Goal: Information Seeking & Learning: Learn about a topic

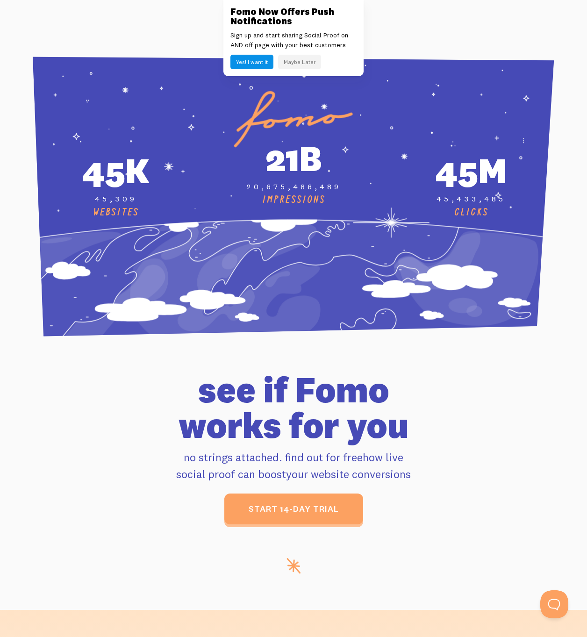
scroll to position [3331, 0]
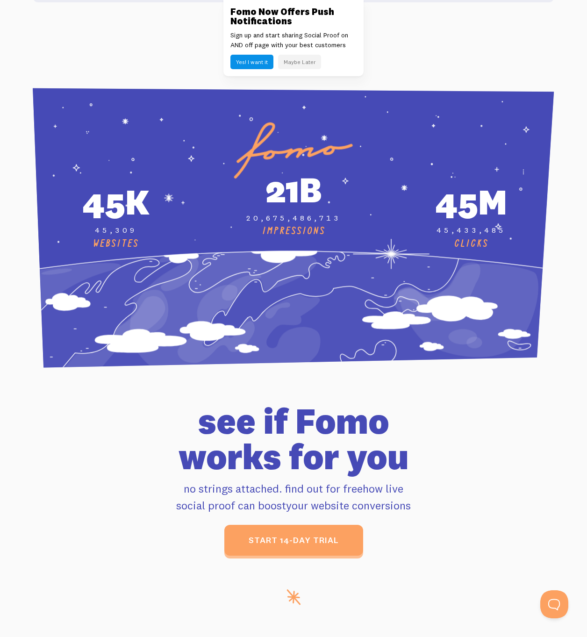
click at [295, 65] on button "Maybe Later" at bounding box center [299, 62] width 43 height 14
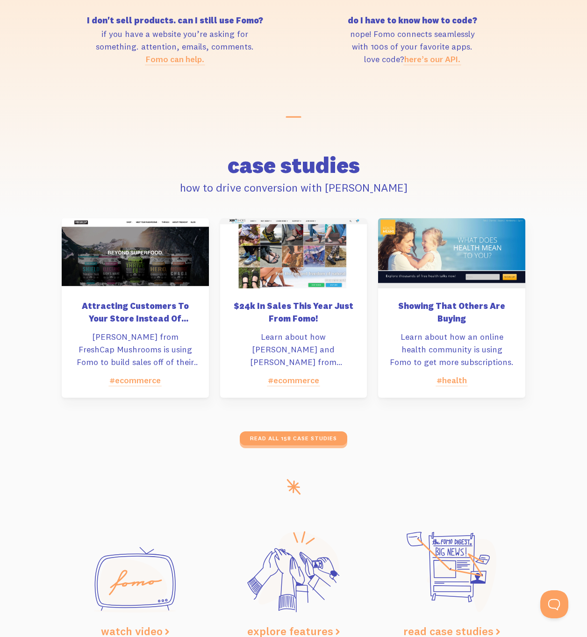
scroll to position [4250, 0]
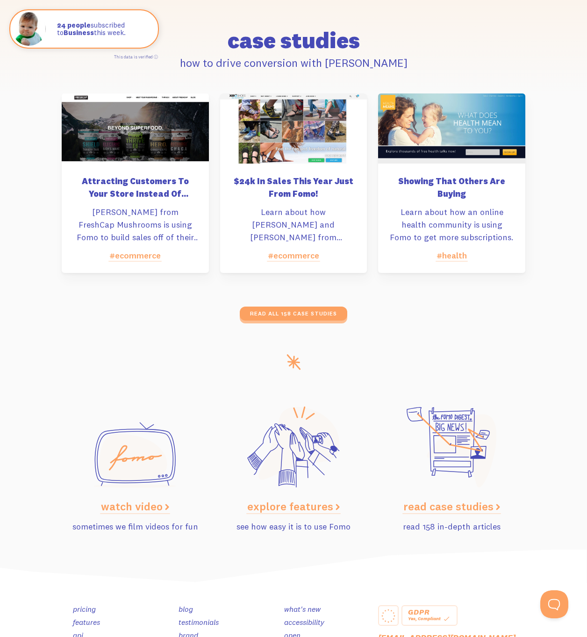
click at [116, 499] on link "watch video" at bounding box center [135, 506] width 68 height 14
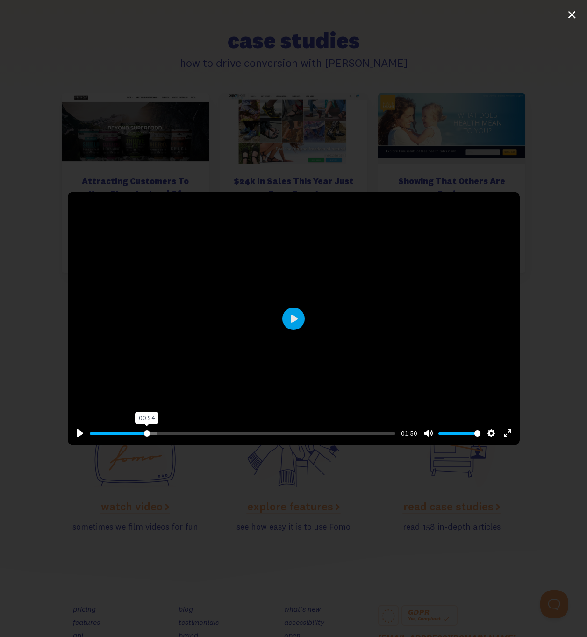
drag, startPoint x: 147, startPoint y: 432, endPoint x: 159, endPoint y: 430, distance: 12.3
click at [147, 432] on input "Seek" at bounding box center [242, 433] width 305 height 9
click at [184, 430] on input "Seek" at bounding box center [242, 433] width 305 height 9
click at [238, 432] on input "Seek" at bounding box center [242, 433] width 305 height 9
click at [291, 432] on input "Seek" at bounding box center [242, 433] width 305 height 9
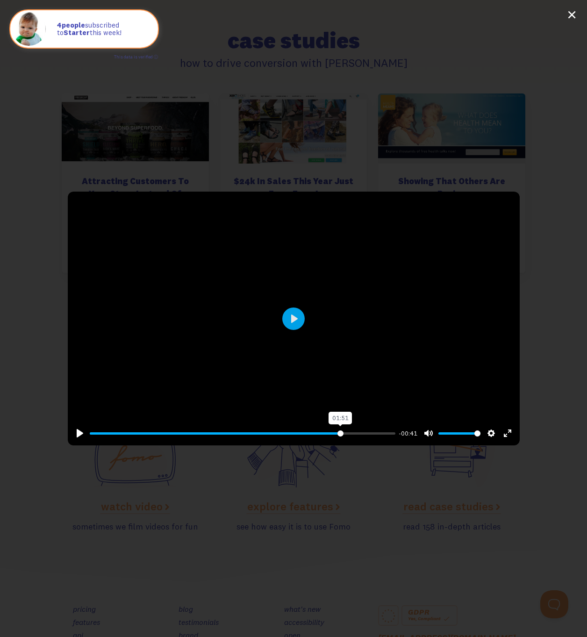
type input "82.73"
click at [340, 432] on input "Seek" at bounding box center [242, 433] width 305 height 9
click at [365, 495] on div "Pause Play % buffered 01:52 -00:41 Unmute Mute Disable captions Enable captions…" at bounding box center [293, 318] width 587 height 637
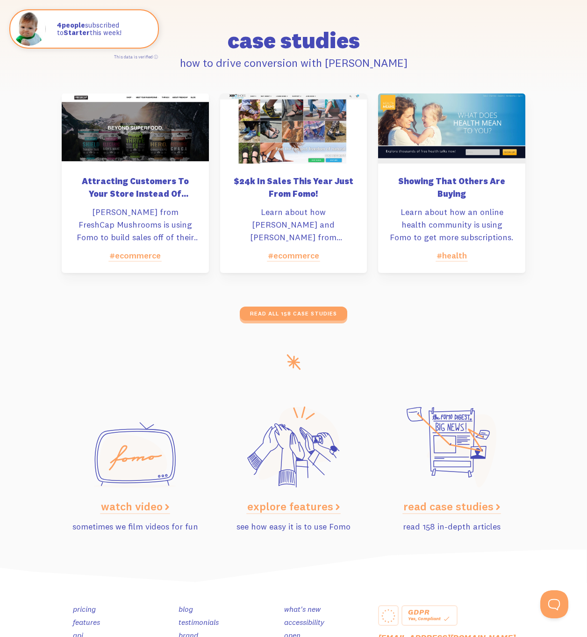
scroll to position [4366, 0]
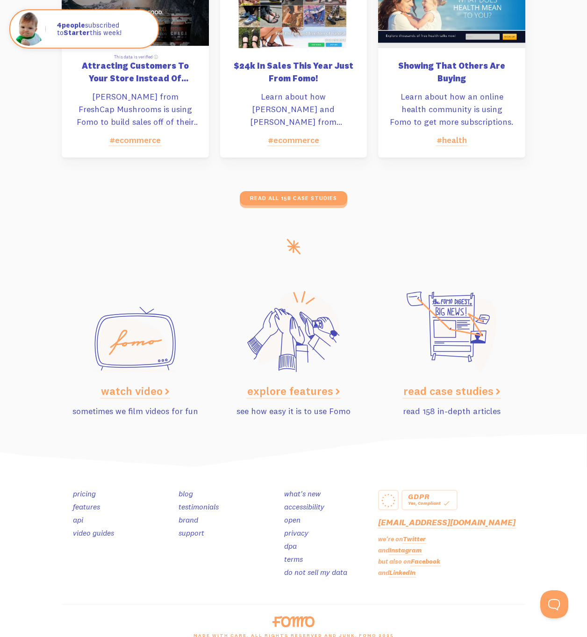
click at [82, 489] on link "pricing" at bounding box center [84, 493] width 23 height 9
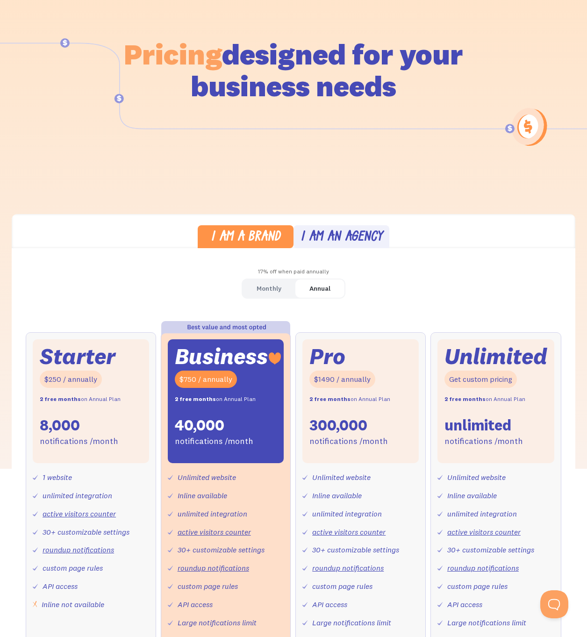
scroll to position [34, 0]
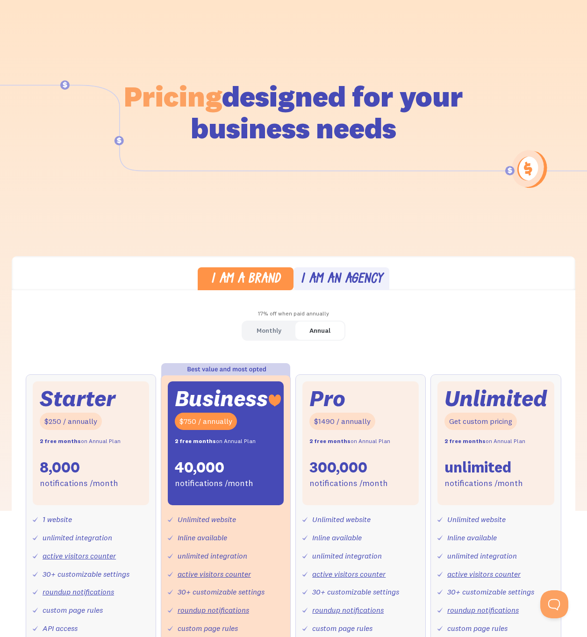
click at [275, 330] on div "Monthly" at bounding box center [269, 331] width 25 height 14
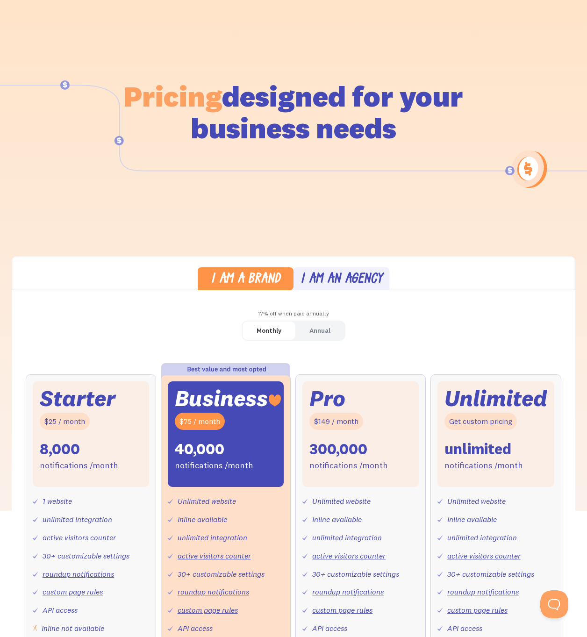
click at [330, 329] on div "Annual" at bounding box center [319, 331] width 21 height 14
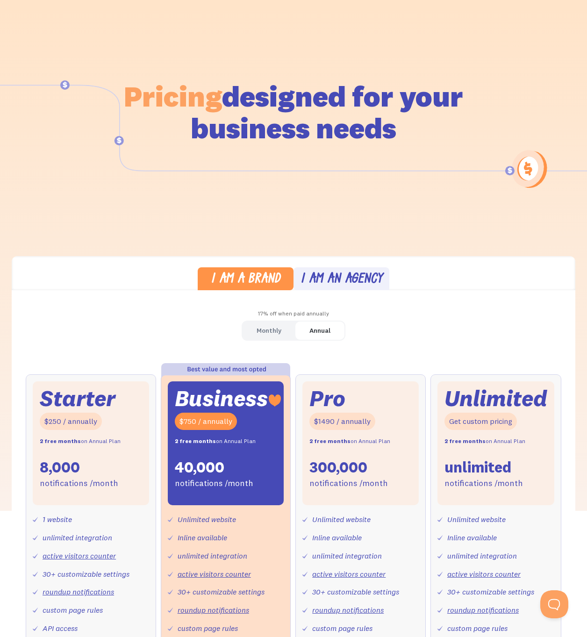
click at [259, 334] on div "Monthly" at bounding box center [269, 331] width 25 height 14
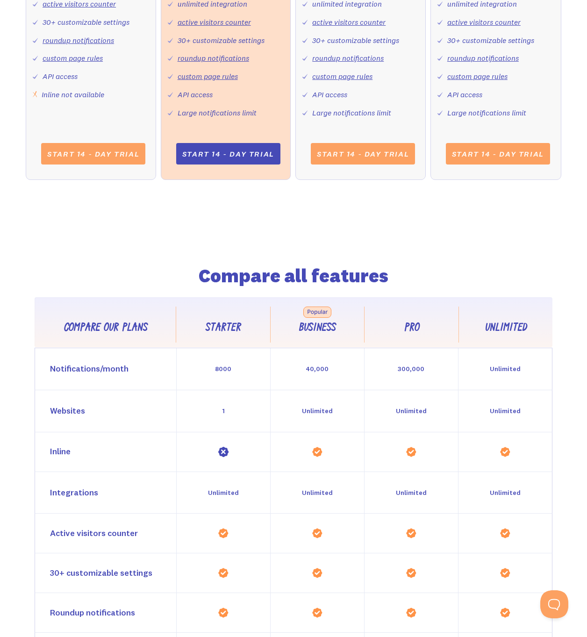
scroll to position [567, 0]
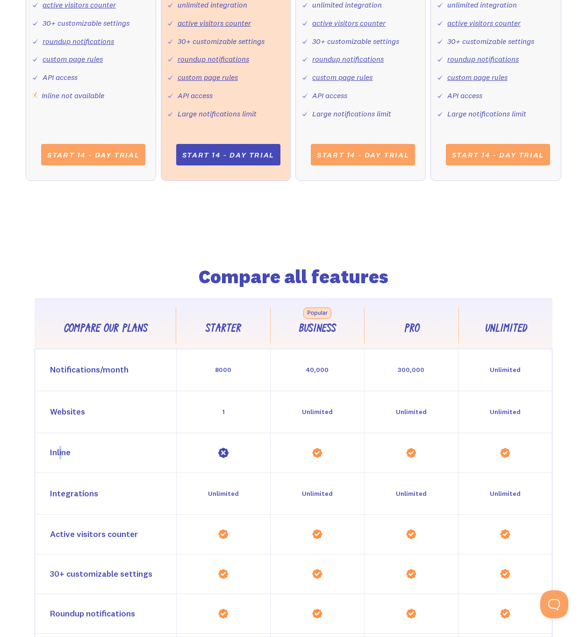
drag, startPoint x: 59, startPoint y: 453, endPoint x: 64, endPoint y: 453, distance: 4.7
click at [64, 454] on div "Inline" at bounding box center [60, 453] width 21 height 14
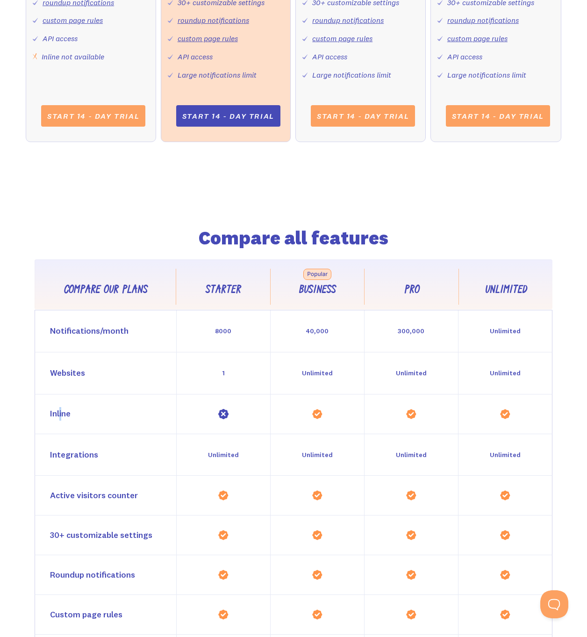
scroll to position [0, 0]
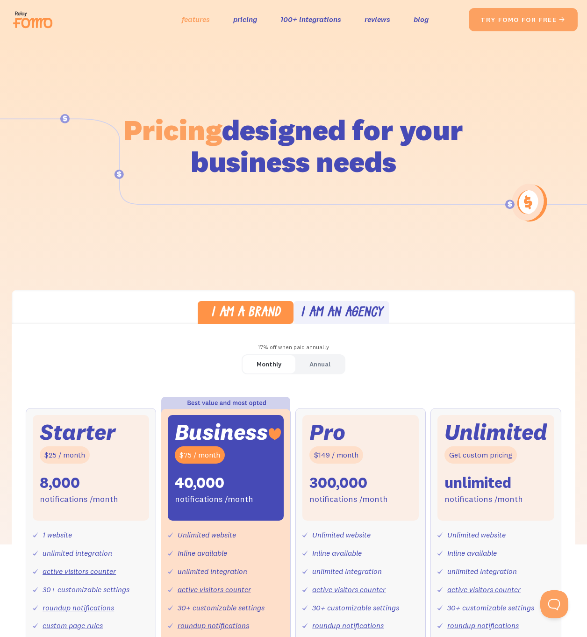
click at [203, 21] on link "features" at bounding box center [196, 20] width 28 height 14
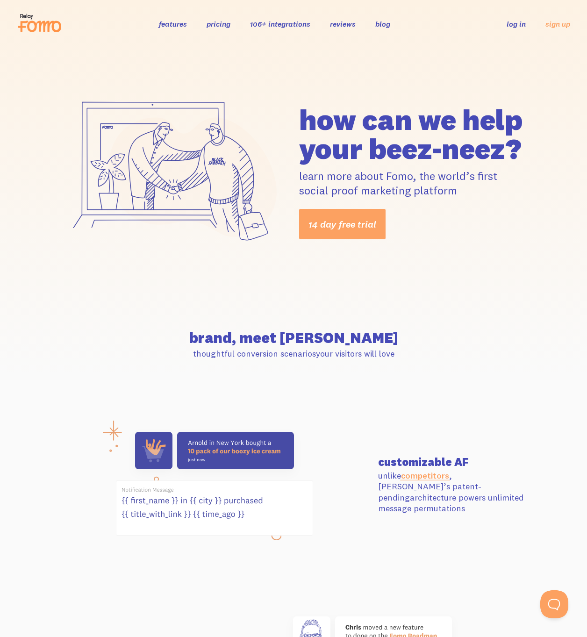
click at [431, 481] on link "competitors" at bounding box center [425, 475] width 48 height 11
click at [273, 79] on div "how can we help your beez-neez? learn more about Fomo, the world’s first social…" at bounding box center [293, 172] width 587 height 249
click at [179, 21] on link "features" at bounding box center [173, 23] width 28 height 9
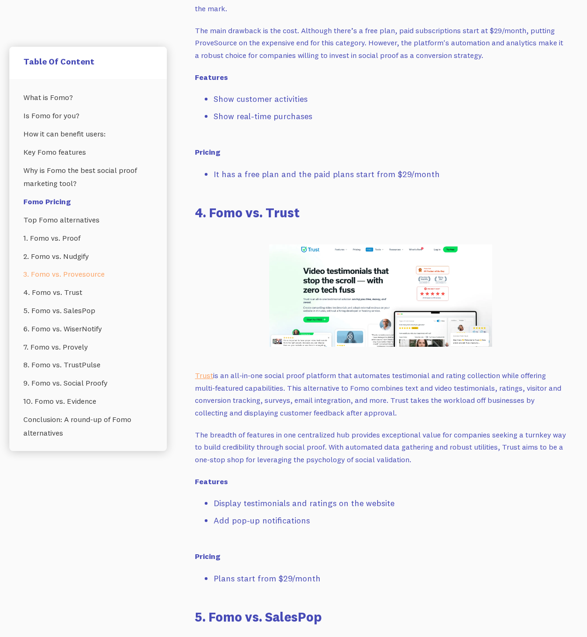
scroll to position [3571, 0]
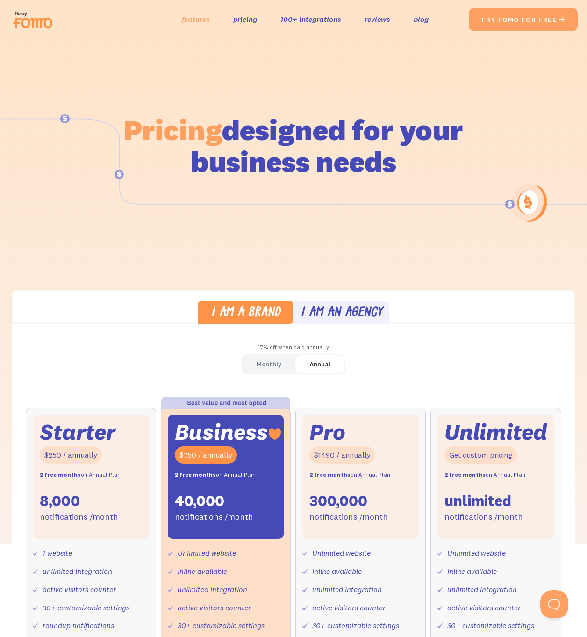
click at [194, 25] on link "features" at bounding box center [196, 20] width 28 height 14
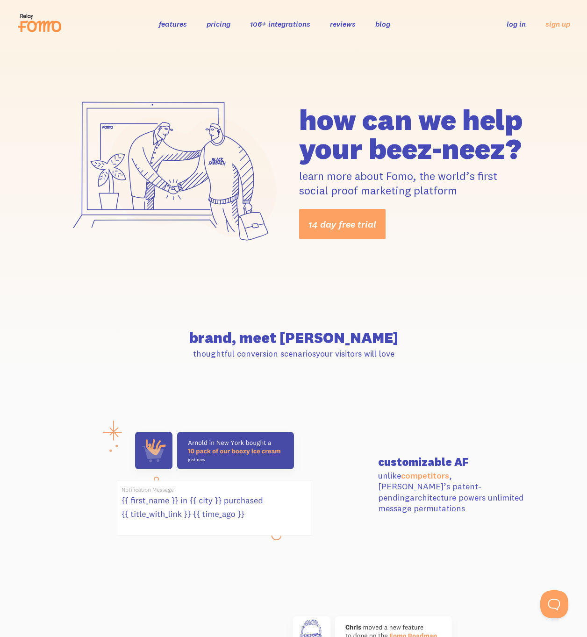
click at [33, 14] on icon at bounding box center [40, 22] width 46 height 23
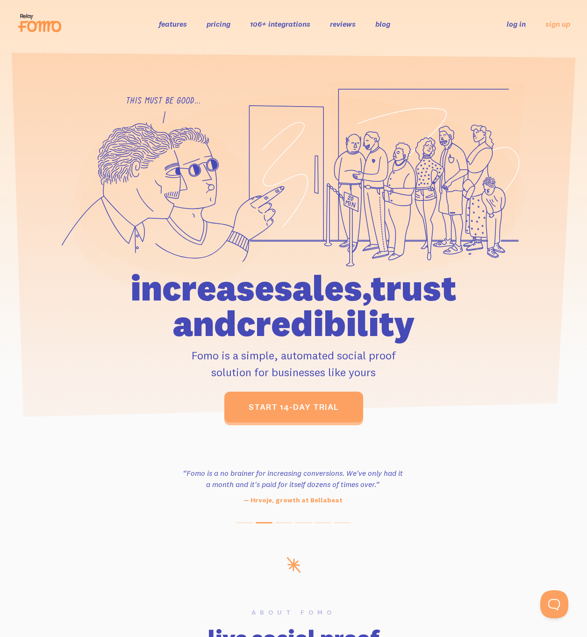
click at [177, 22] on link "features" at bounding box center [173, 23] width 28 height 9
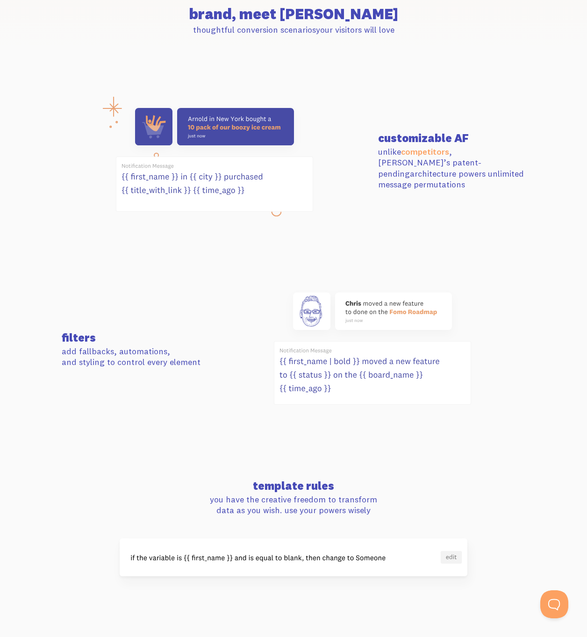
scroll to position [354, 0]
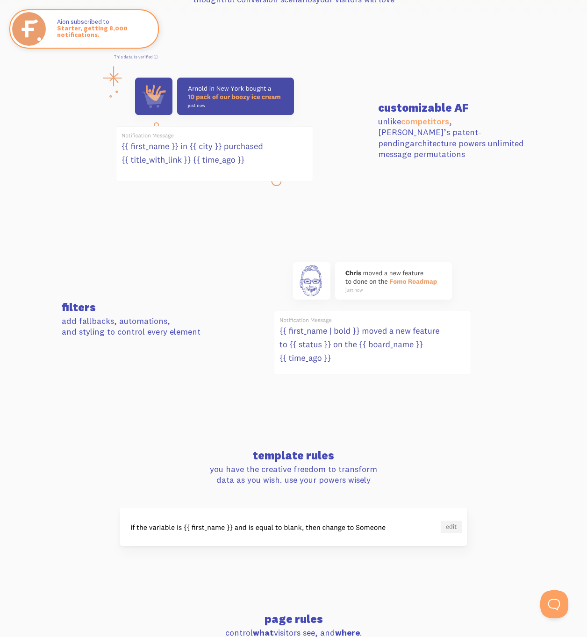
drag, startPoint x: 337, startPoint y: 330, endPoint x: 391, endPoint y: 331, distance: 54.2
click at [390, 331] on icon at bounding box center [372, 342] width 196 height 63
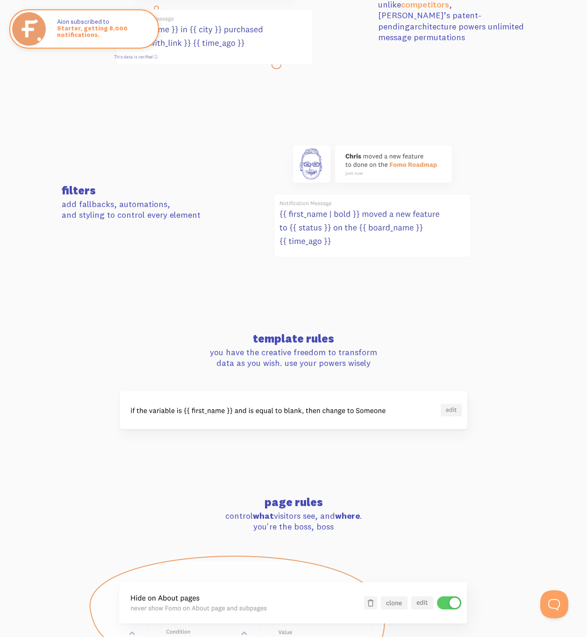
drag, startPoint x: 302, startPoint y: 346, endPoint x: 374, endPoint y: 349, distance: 72.1
click at [366, 347] on div "template rules you have the creative freedom to transform data as you wish. use…" at bounding box center [293, 351] width 475 height 36
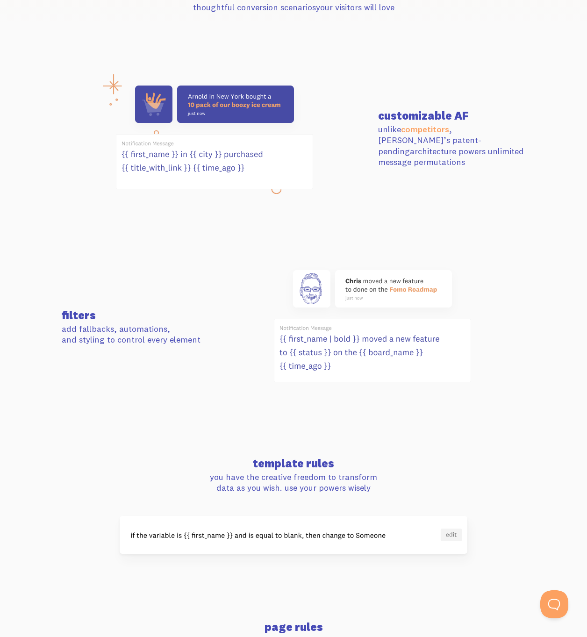
scroll to position [0, 0]
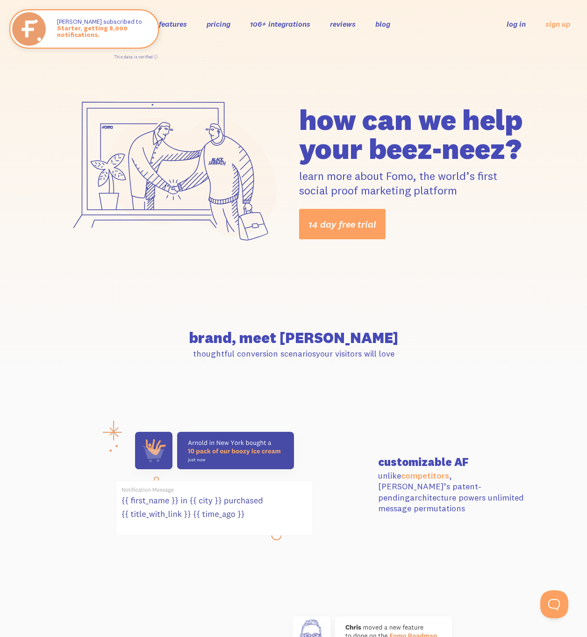
click at [218, 29] on div "features pricing 106+ integrations reviews blog log in sign up log in sign up" at bounding box center [294, 23] width 554 height 25
click at [219, 26] on link "pricing" at bounding box center [219, 23] width 24 height 9
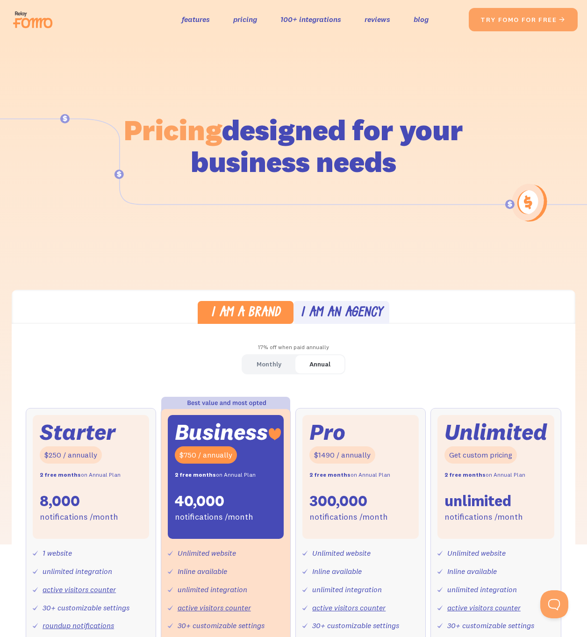
click at [274, 364] on div "Monthly" at bounding box center [269, 365] width 25 height 14
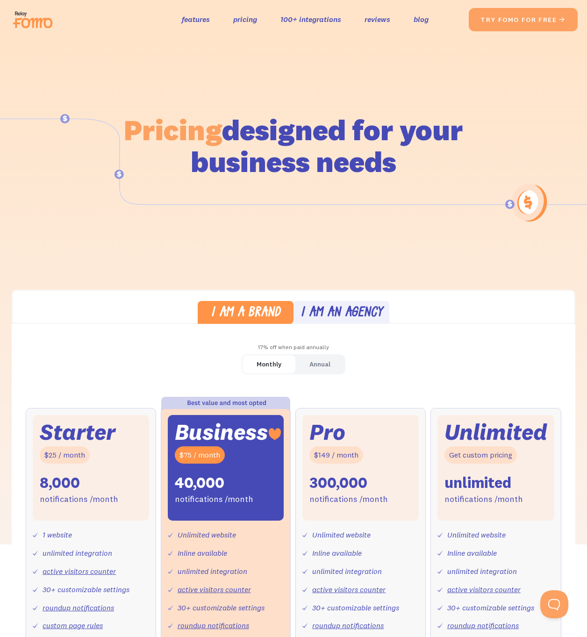
click at [292, 364] on link "Monthly" at bounding box center [269, 364] width 53 height 18
click at [327, 363] on div "Annual" at bounding box center [319, 365] width 21 height 14
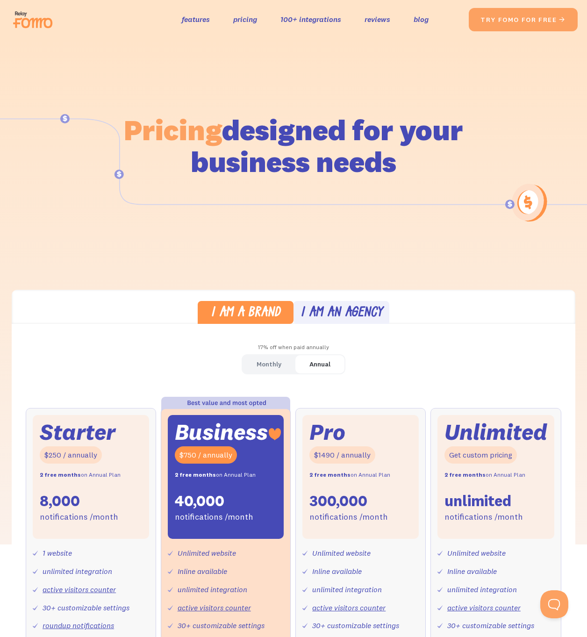
click at [20, 34] on img at bounding box center [35, 20] width 52 height 30
